Goal: Check status: Check status

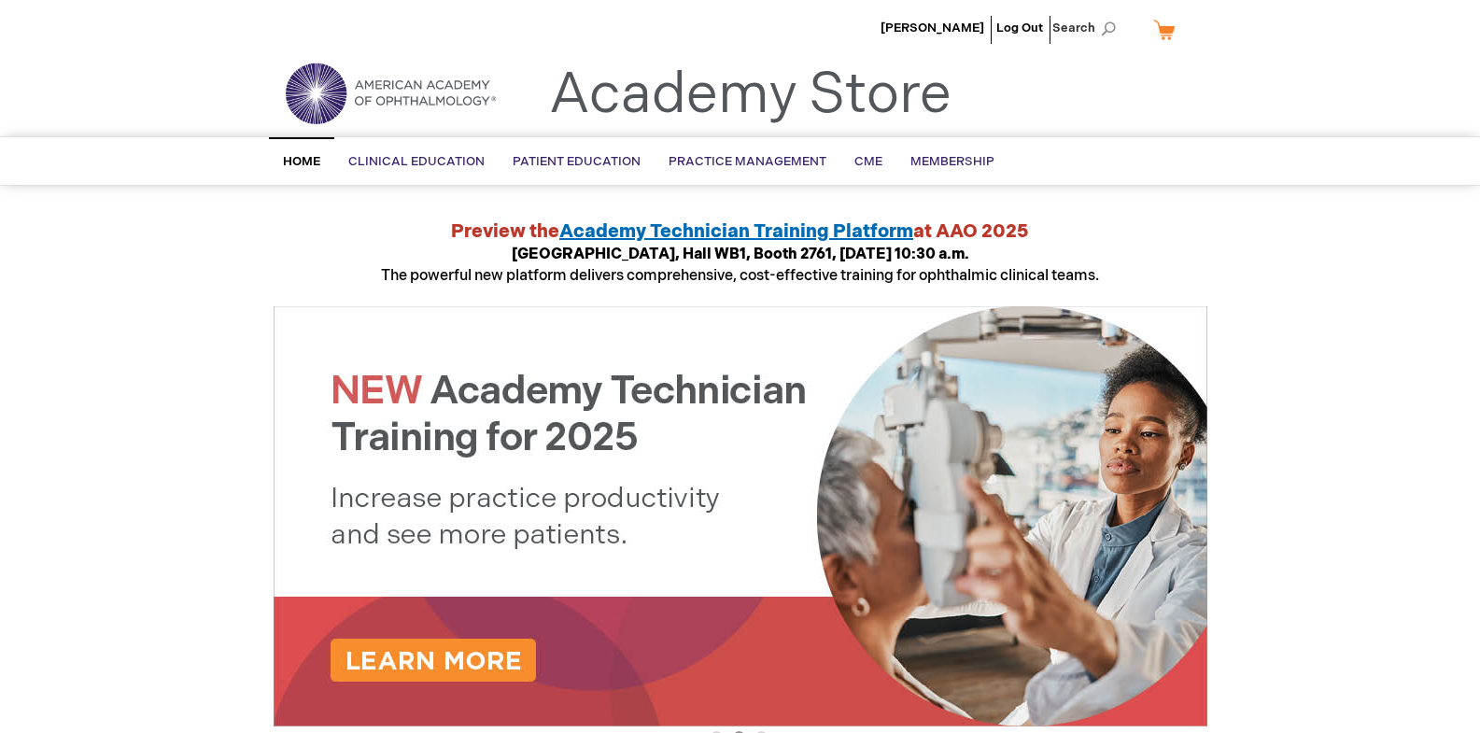
click at [321, 157] on link "Home" at bounding box center [301, 161] width 65 height 48
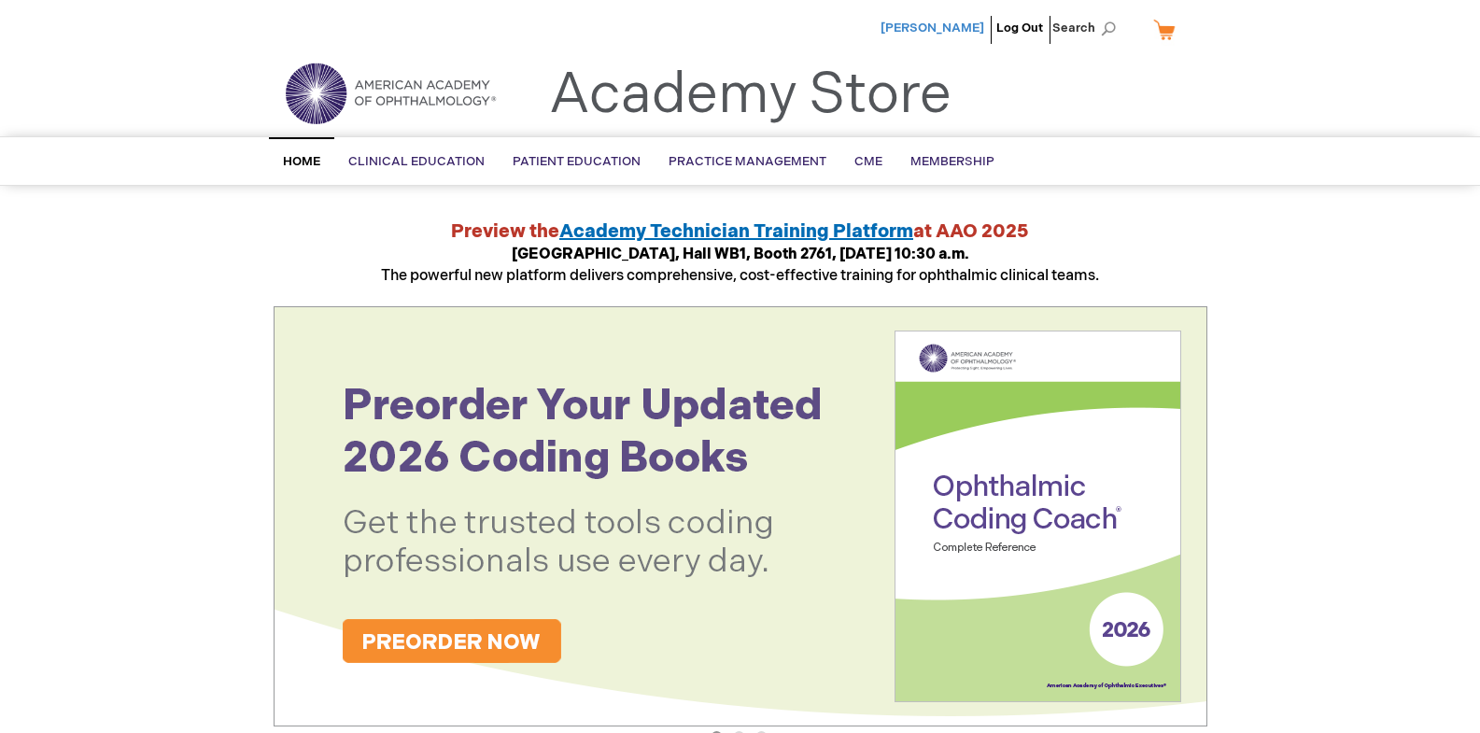
click at [959, 25] on span "[PERSON_NAME]" at bounding box center [932, 28] width 104 height 15
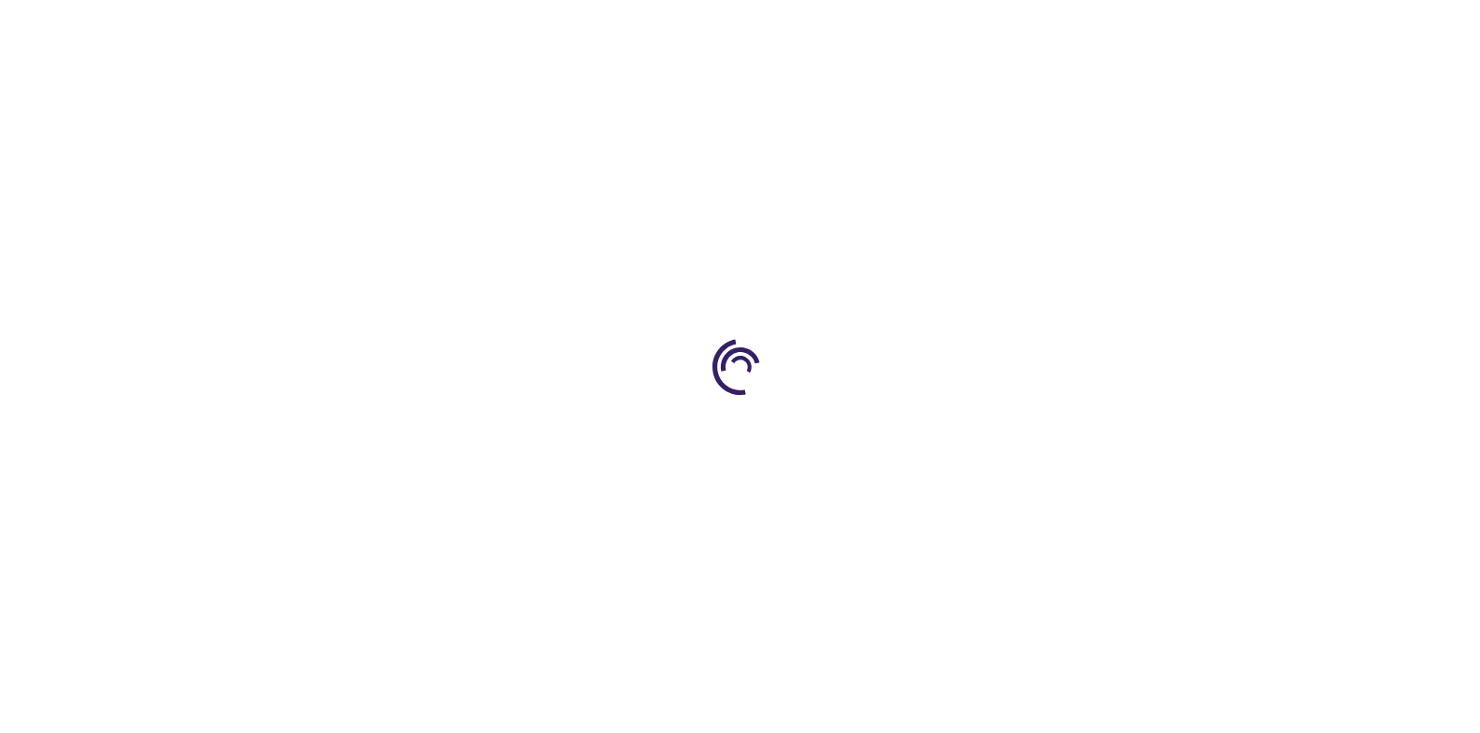
click at [959, 25] on div at bounding box center [740, 366] width 1480 height 733
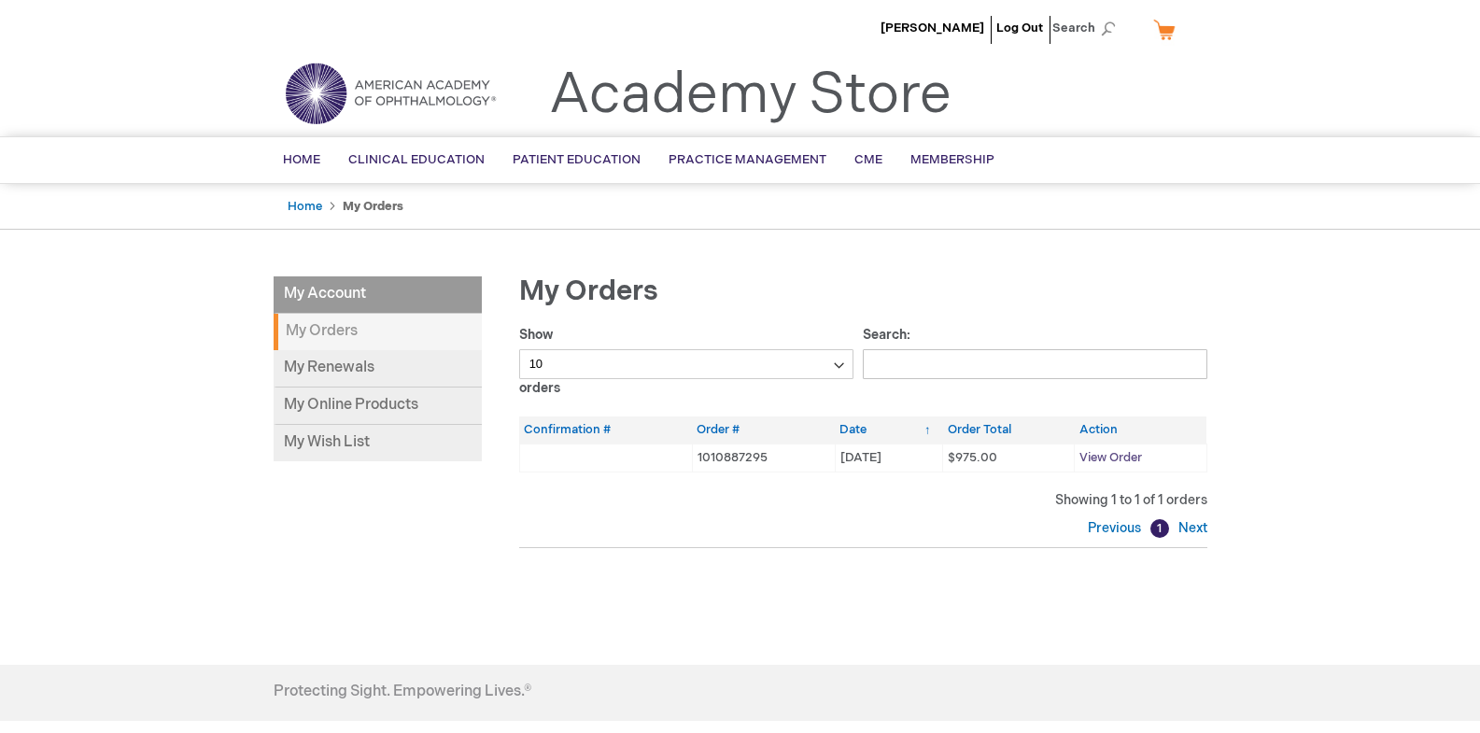
click at [1117, 452] on span "View Order" at bounding box center [1110, 457] width 63 height 15
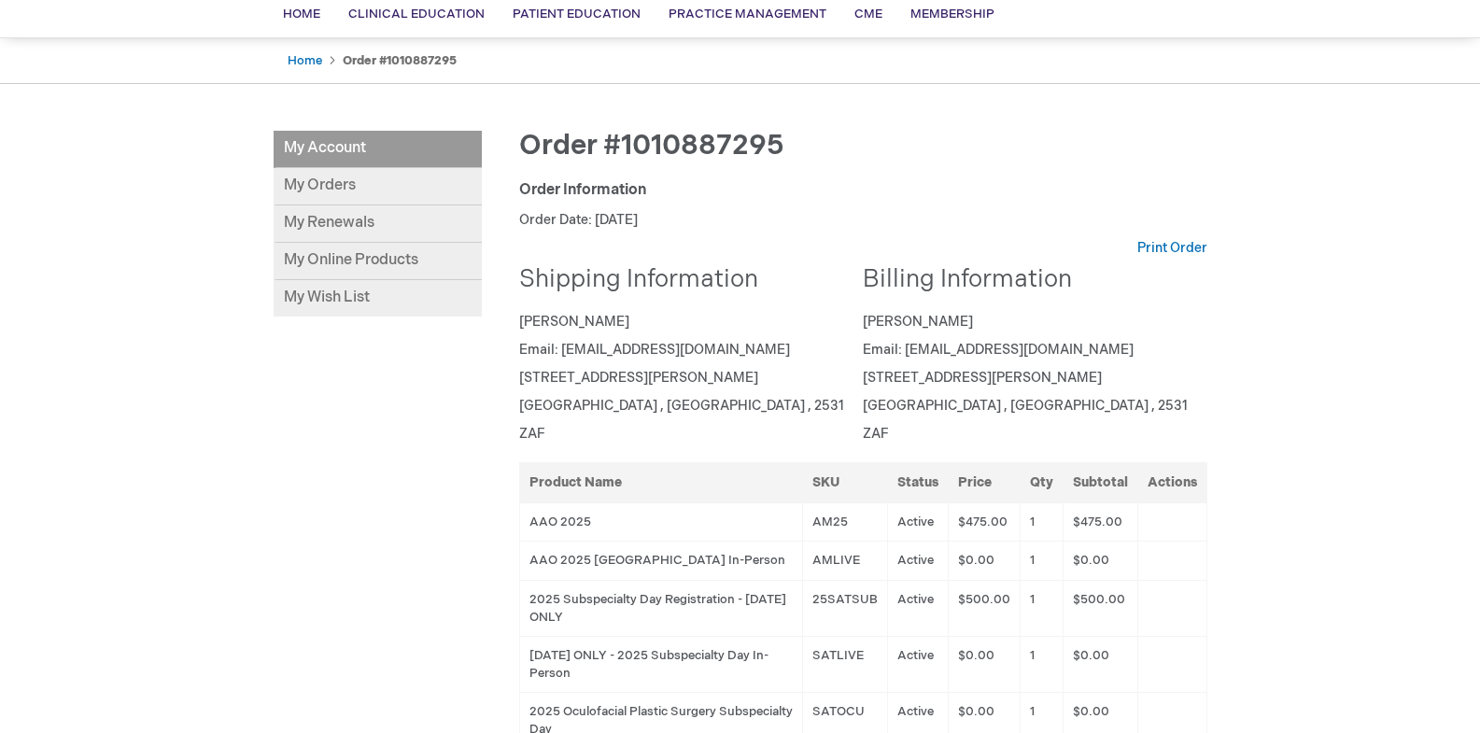
scroll to position [39, 0]
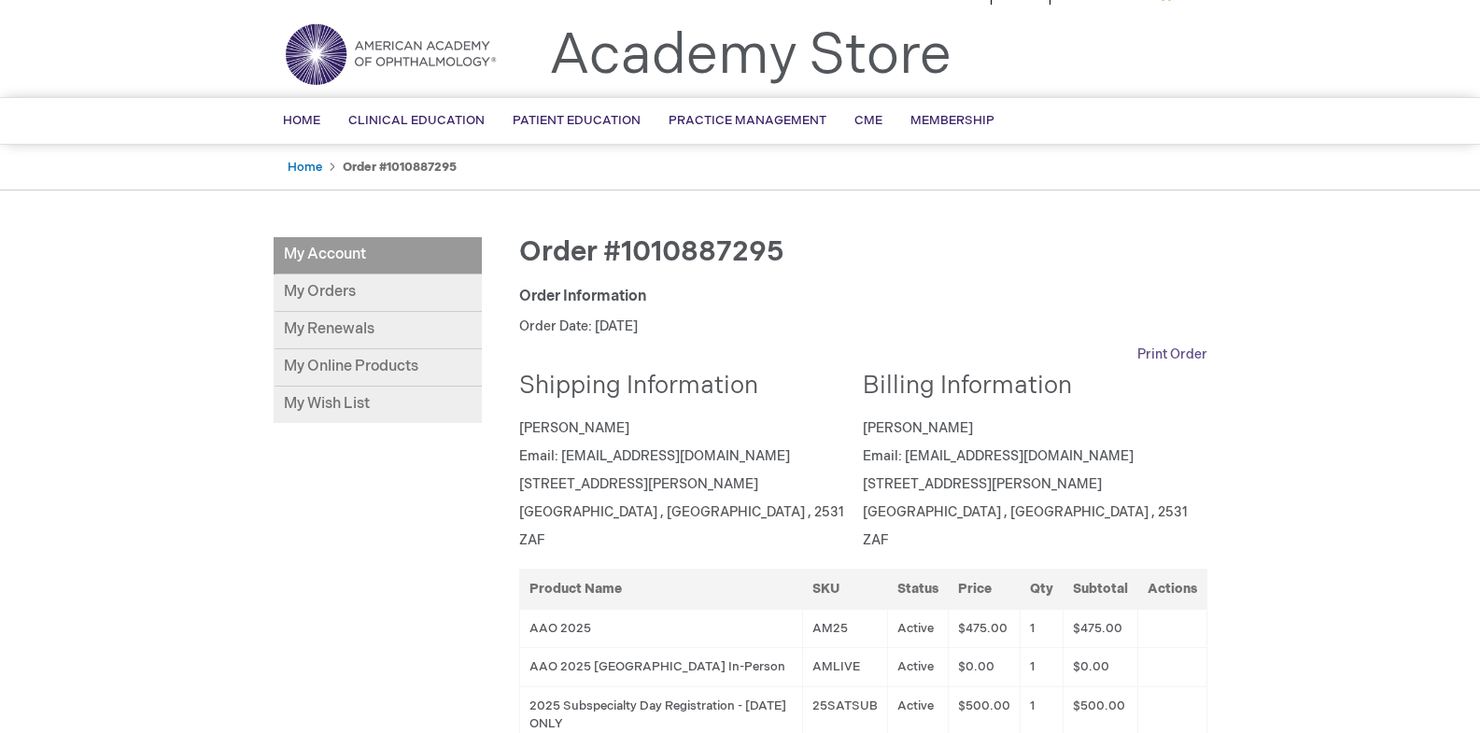
click at [1165, 357] on link "Print Order" at bounding box center [1172, 354] width 70 height 19
